Goal: Information Seeking & Learning: Find specific fact

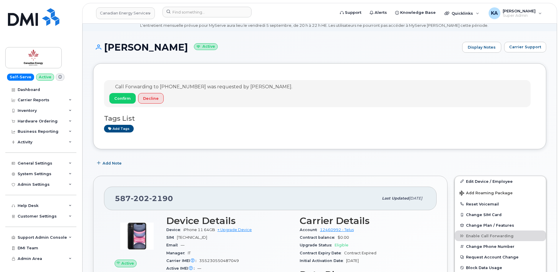
scroll to position [29, 0]
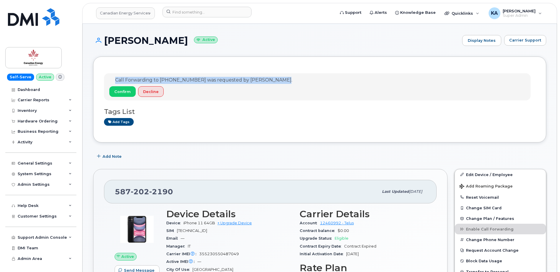
drag, startPoint x: 113, startPoint y: 79, endPoint x: 284, endPoint y: 80, distance: 170.2
click at [284, 80] on div "Call Forwarding to [PHONE_NUMBER] was requested by [PERSON_NAME]. Confirm Decli…" at bounding box center [317, 86] width 427 height 27
drag, startPoint x: 284, startPoint y: 80, endPoint x: 270, endPoint y: 81, distance: 13.2
copy div "Call Forwarding to [PHONE_NUMBER] was requested by [PERSON_NAME]."
click at [121, 92] on span "Confirm" at bounding box center [122, 92] width 16 height 6
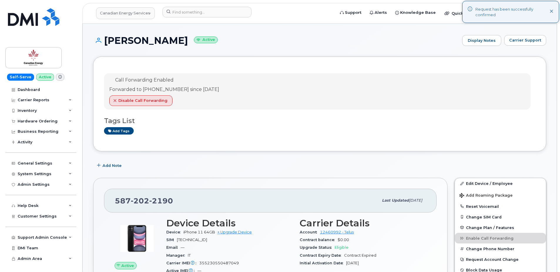
drag, startPoint x: 113, startPoint y: 79, endPoint x: 227, endPoint y: 92, distance: 113.9
click at [227, 92] on div "Call Forwarding Enabled Forwarded to [PHONE_NUMBER] since [DATE] Disable Call F…" at bounding box center [317, 91] width 427 height 36
drag, startPoint x: 227, startPoint y: 92, endPoint x: 214, endPoint y: 91, distance: 12.7
copy div "Call Forwarding Enabled Forwarded to [PHONE_NUMBER] since [DATE]"
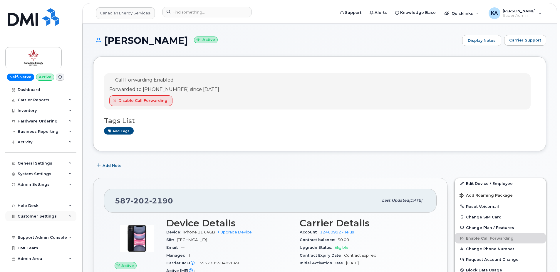
click at [35, 215] on span "Customer Settings" at bounding box center [37, 216] width 39 height 4
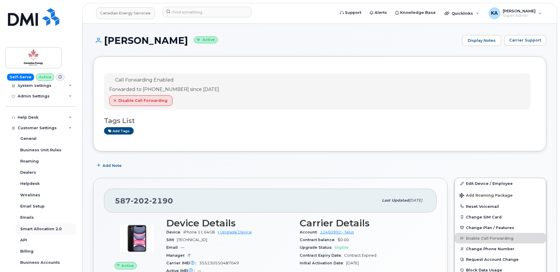
scroll to position [118, 0]
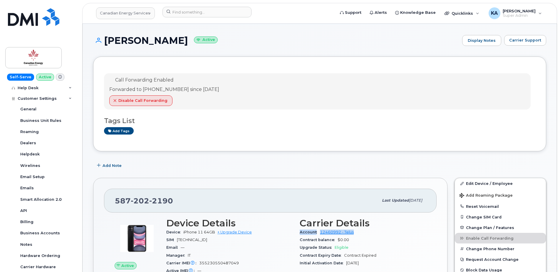
drag, startPoint x: 299, startPoint y: 231, endPoint x: 356, endPoint y: 233, distance: 56.8
drag, startPoint x: 356, startPoint y: 233, endPoint x: 350, endPoint y: 232, distance: 6.3
copy div "Account 12460992 - Telus"
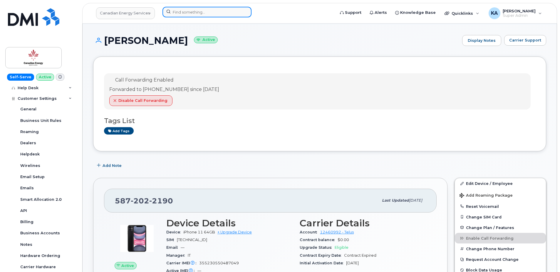
click at [181, 11] on input at bounding box center [207, 12] width 89 height 11
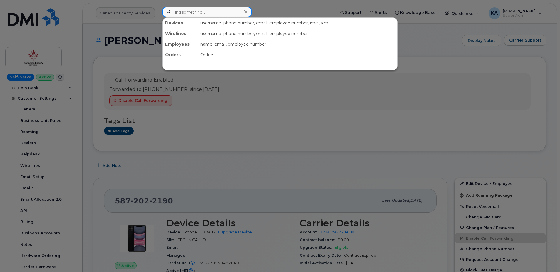
paste input "7056983135"
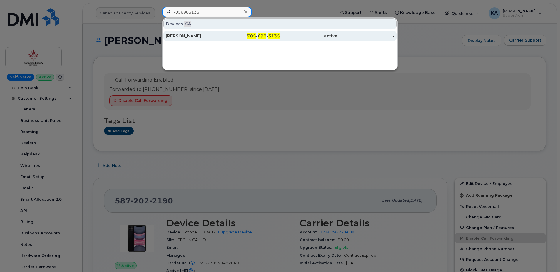
type input "7056983135"
click at [189, 36] on div "[PERSON_NAME]" at bounding box center [194, 36] width 57 height 6
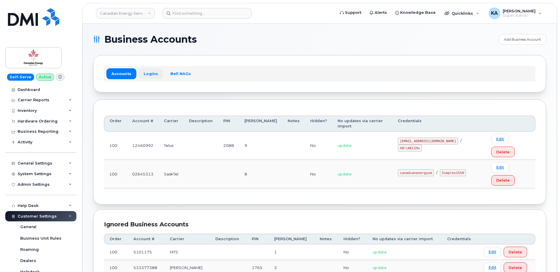
click at [149, 74] on link "Logins" at bounding box center [151, 73] width 24 height 11
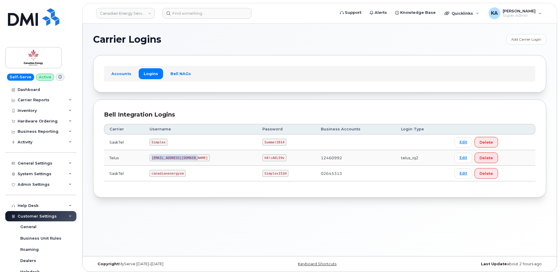
drag, startPoint x: 153, startPoint y: 158, endPoint x: 195, endPoint y: 159, distance: 42.3
click at [195, 159] on code "SimplexTelusIQ@ceslp.ca" at bounding box center [180, 157] width 60 height 7
copy code "SimplexTelusIQ@ceslp.ca"
drag, startPoint x: 251, startPoint y: 158, endPoint x: 274, endPoint y: 159, distance: 22.6
click at [274, 159] on td "h8!cAEL59v" at bounding box center [286, 158] width 58 height 16
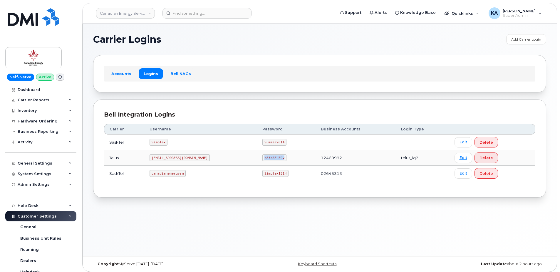
drag, startPoint x: 274, startPoint y: 159, endPoint x: 269, endPoint y: 158, distance: 4.8
copy code "h8!cAEL59v"
drag, startPoint x: 154, startPoint y: 158, endPoint x: 197, endPoint y: 158, distance: 43.2
click at [197, 158] on code "SimplexTelusIQ@ceslp.ca" at bounding box center [180, 157] width 60 height 7
drag, startPoint x: 197, startPoint y: 158, endPoint x: 193, endPoint y: 158, distance: 4.7
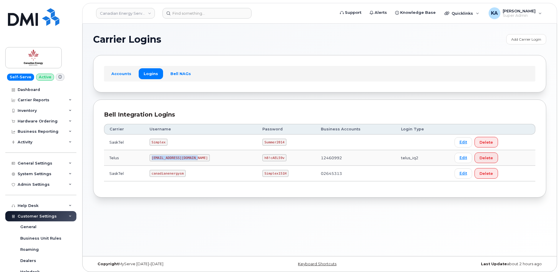
copy code "SimplexTelusIQ@ceslp.ca"
